Goal: Information Seeking & Learning: Learn about a topic

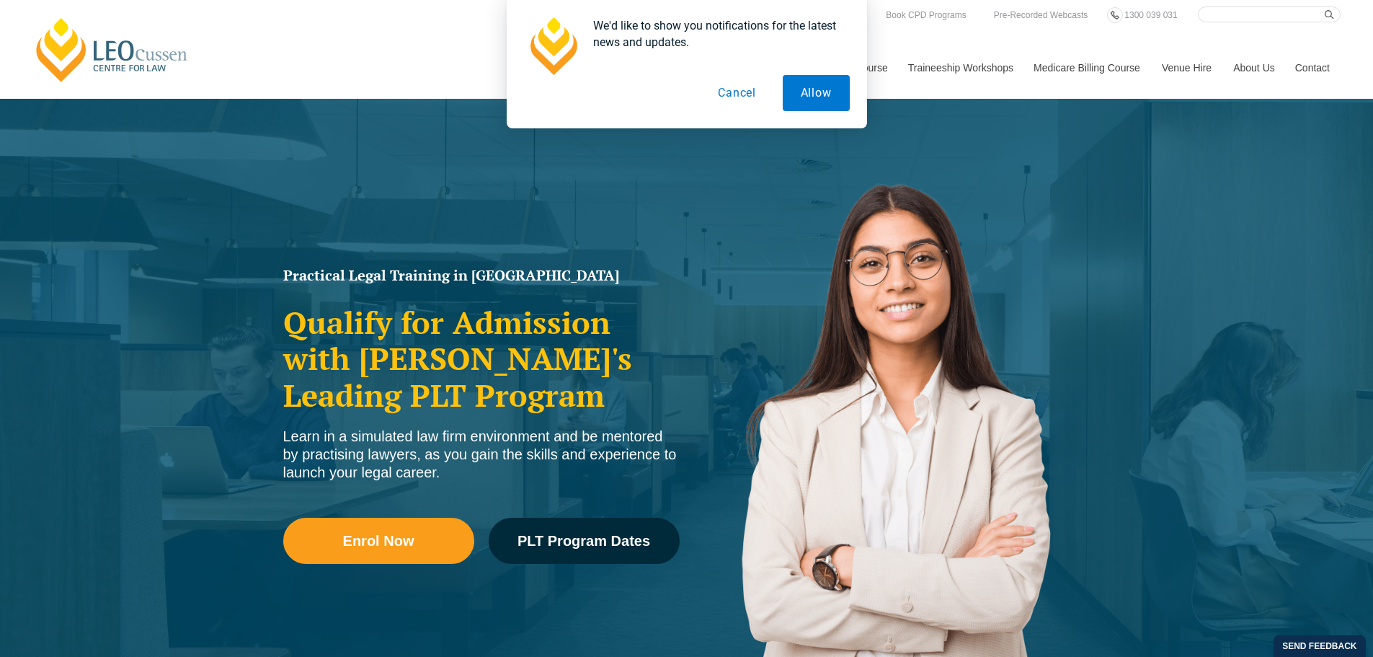
click at [728, 87] on button "Cancel" at bounding box center [737, 93] width 74 height 36
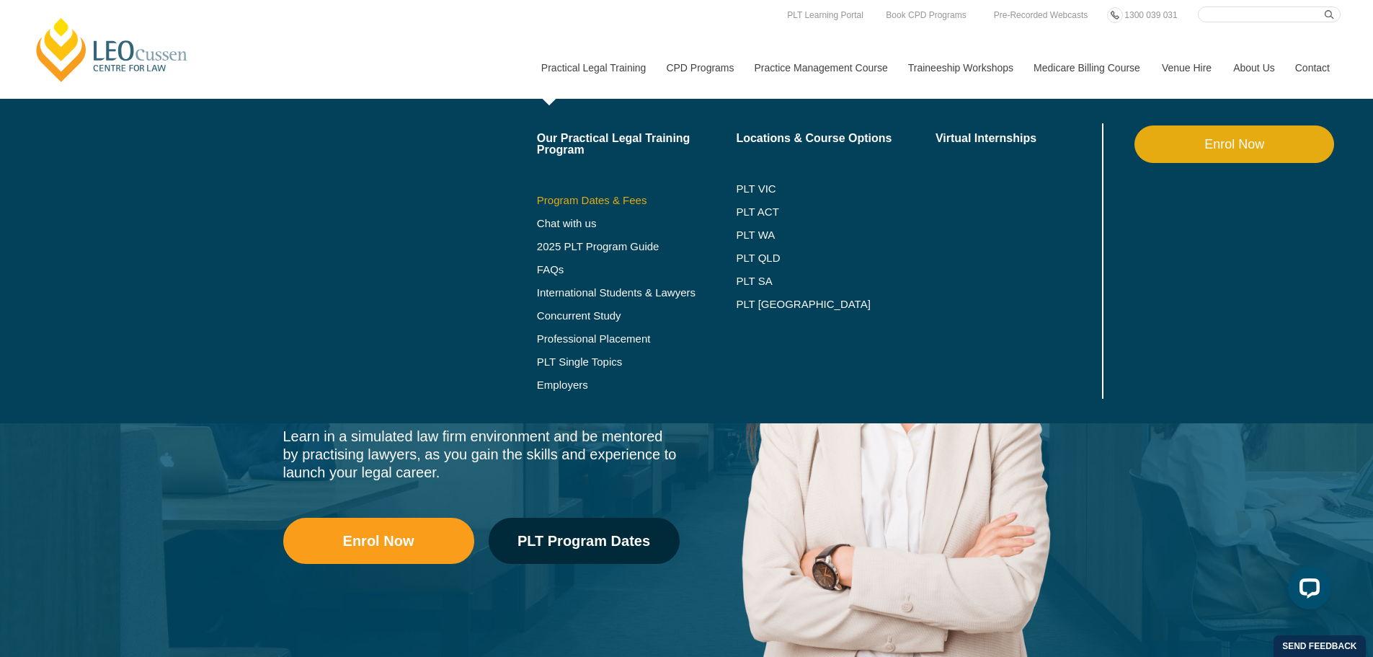
click at [615, 198] on link "Program Dates & Fees" at bounding box center [637, 201] width 200 height 12
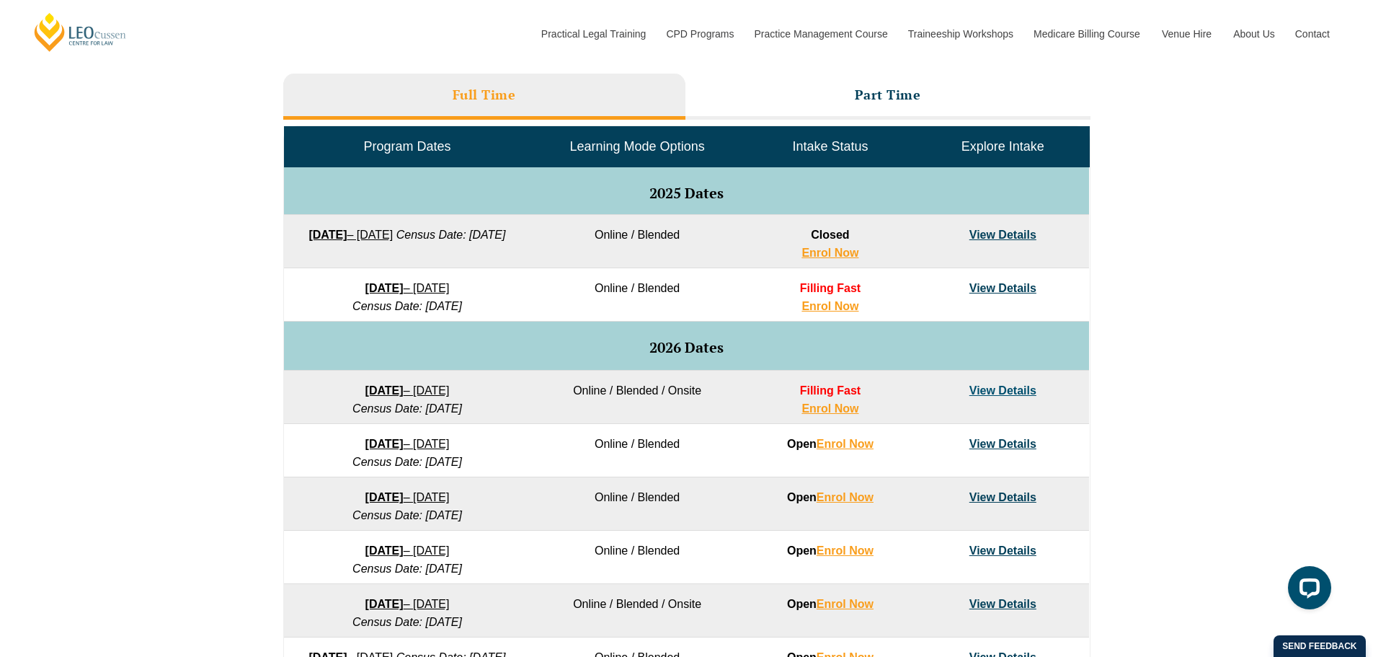
scroll to position [865, 0]
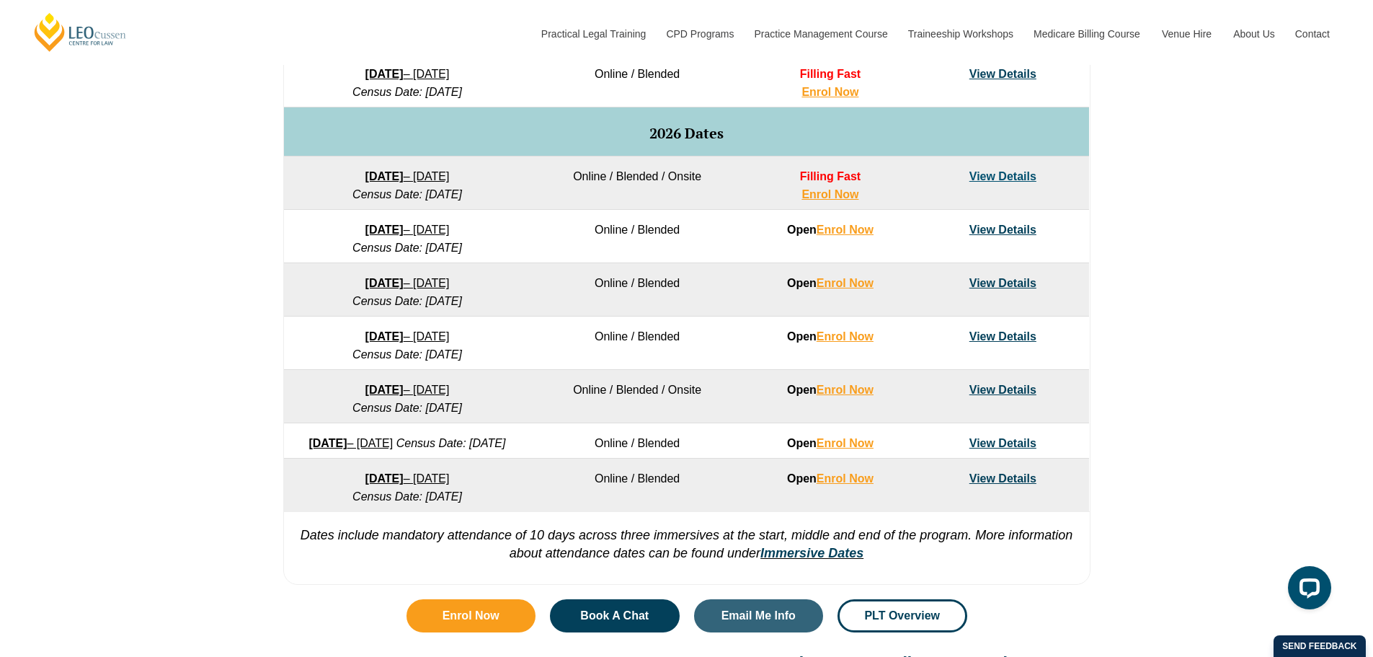
click at [1023, 230] on link "View Details" at bounding box center [1003, 229] width 67 height 12
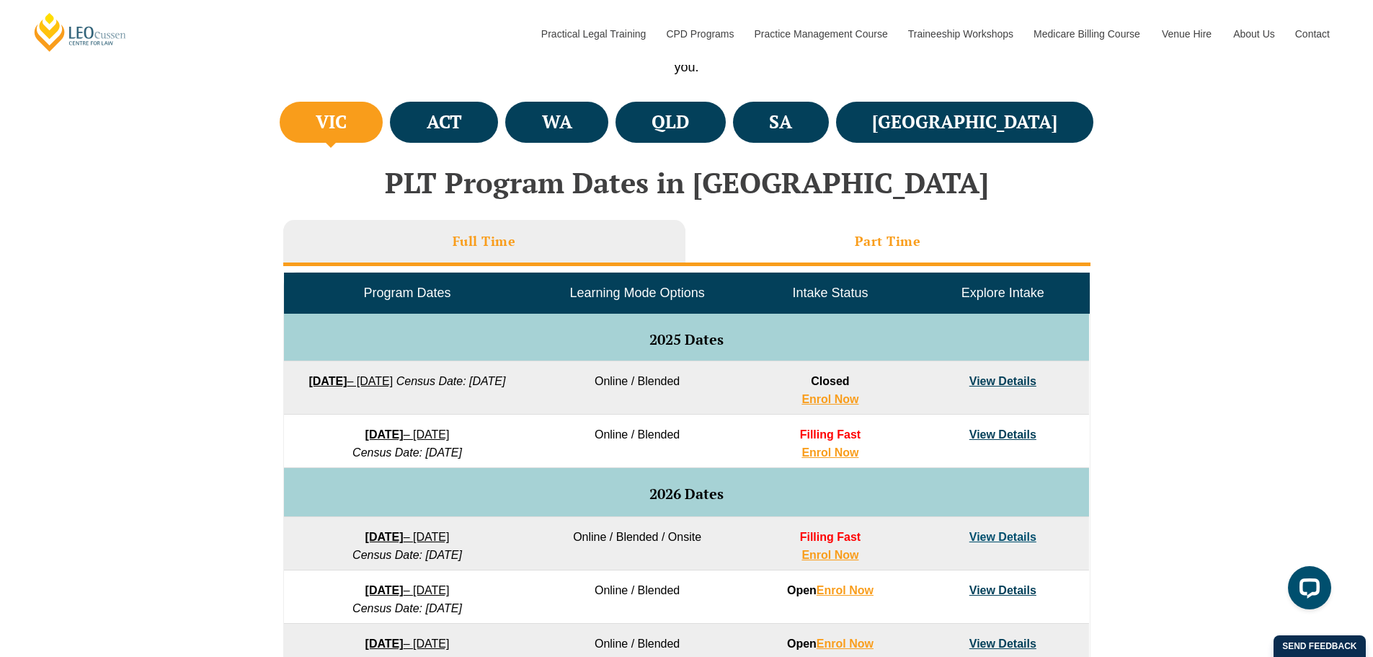
click at [822, 229] on li "Part Time" at bounding box center [888, 243] width 405 height 46
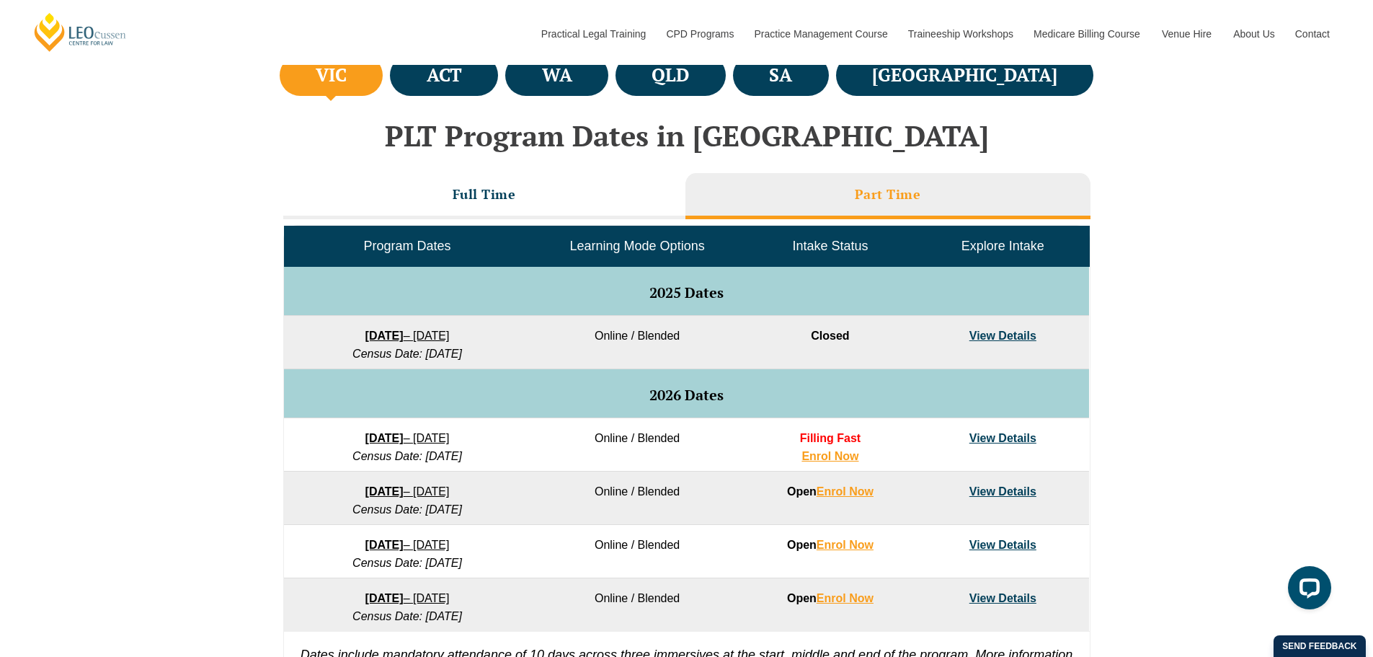
scroll to position [649, 0]
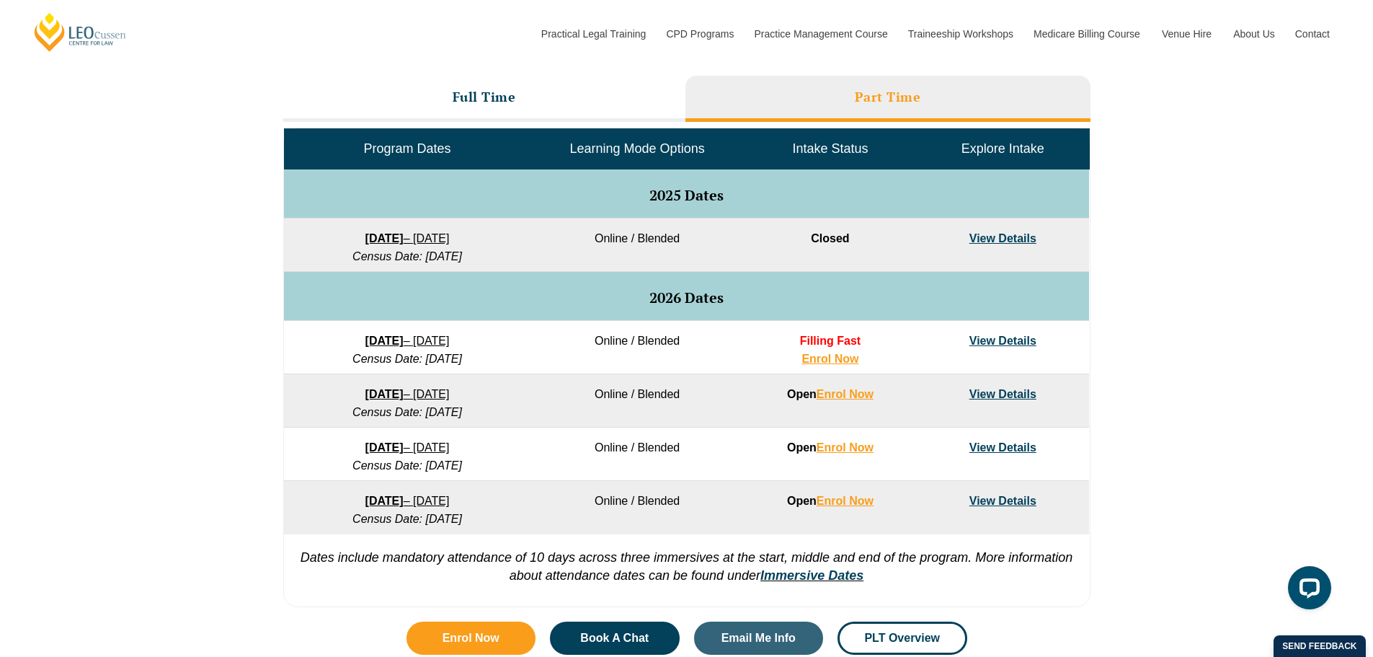
click at [1018, 334] on link "View Details" at bounding box center [1003, 340] width 67 height 12
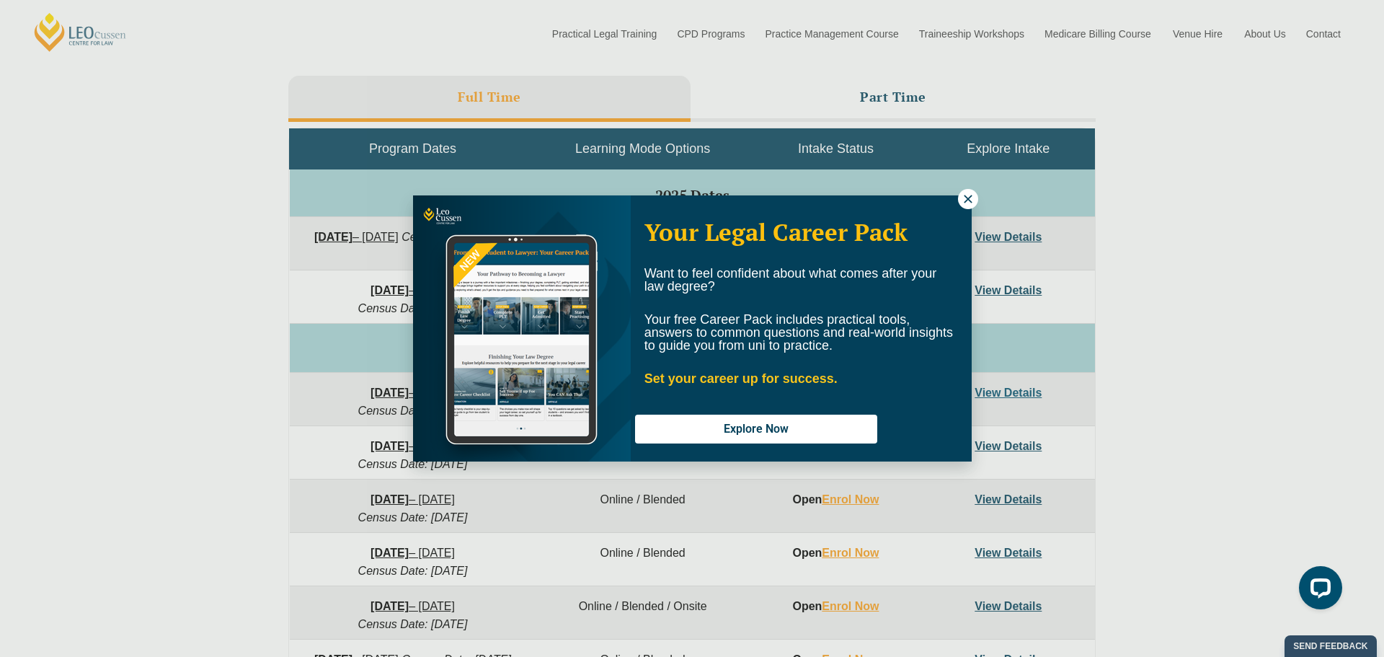
click at [970, 196] on icon at bounding box center [968, 198] width 13 height 13
